Goal: Find contact information: Find contact information

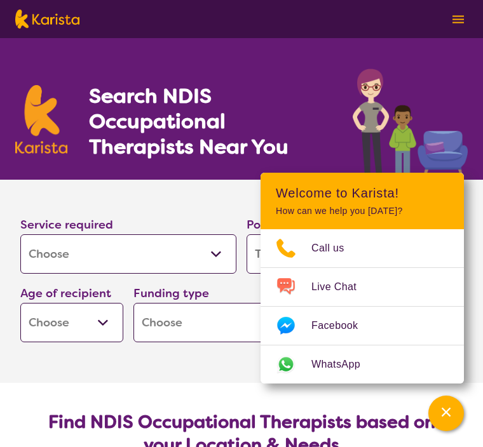
select select "[MEDICAL_DATA]"
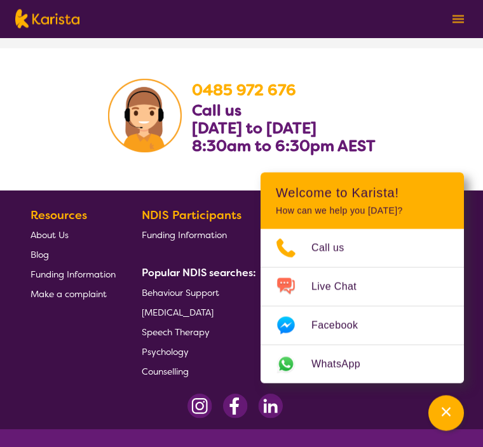
scroll to position [2212, 0]
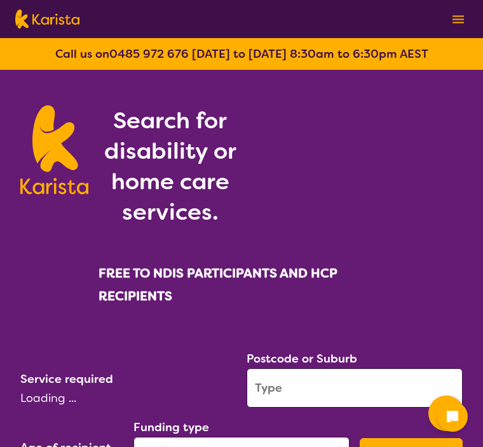
select select "[MEDICAL_DATA]"
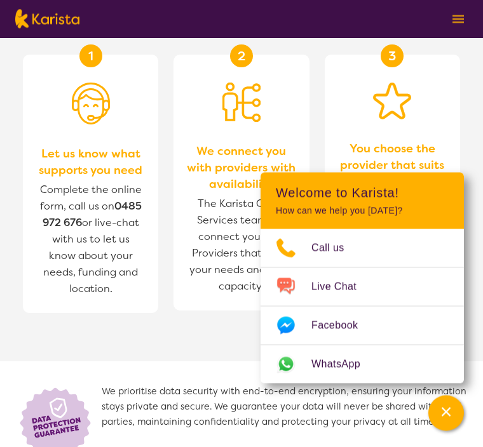
scroll to position [751, 0]
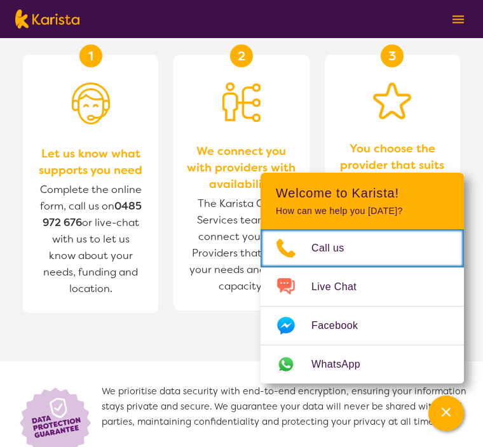
click at [403, 267] on link "Call us" at bounding box center [361, 248] width 203 height 38
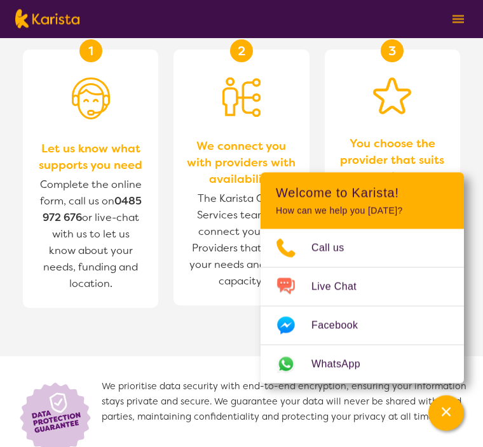
click at [482, 253] on section "1 Let us know what supports you need Complete the online form, call us on 0485 …" at bounding box center [241, 188] width 483 height 337
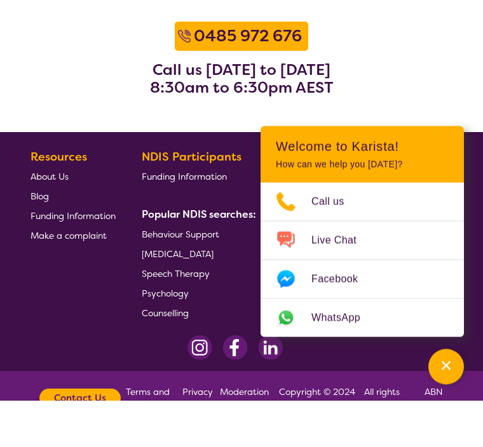
scroll to position [1872, 0]
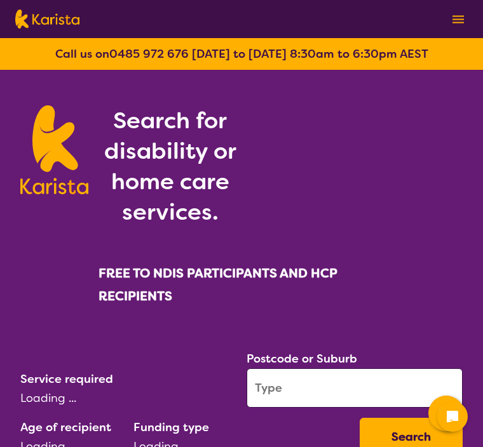
select select "[MEDICAL_DATA]"
